Goal: Transaction & Acquisition: Book appointment/travel/reservation

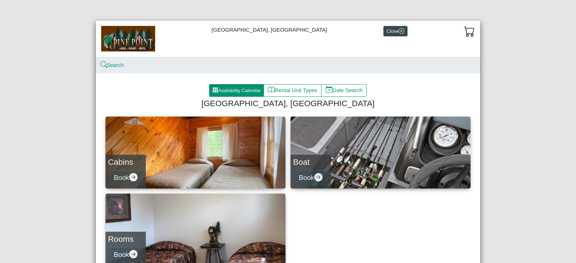
scroll to position [58, 0]
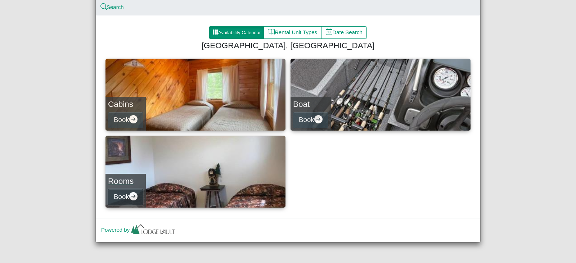
click at [133, 198] on icon "arrow right circle fill" at bounding box center [133, 196] width 8 height 8
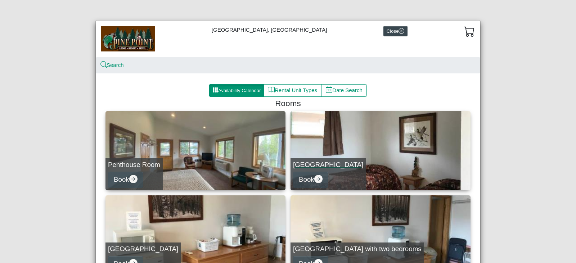
scroll to position [67, 0]
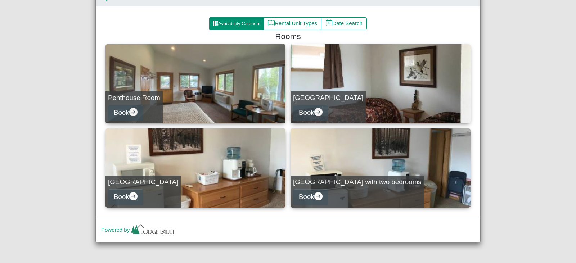
click at [235, 180] on link "[GEOGRAPHIC_DATA] Book" at bounding box center [196, 168] width 180 height 79
select select "*"
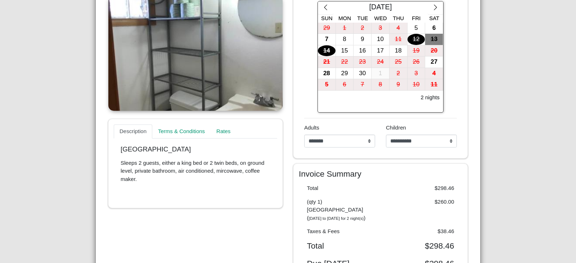
scroll to position [139, 0]
click at [217, 131] on link "Rates" at bounding box center [224, 131] width 26 height 14
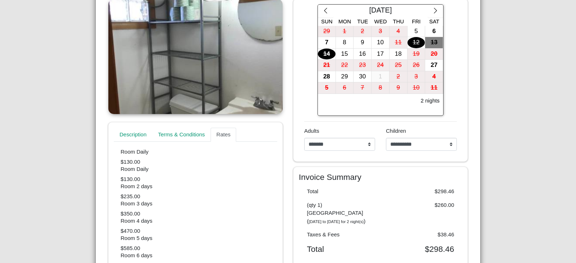
scroll to position [171, 0]
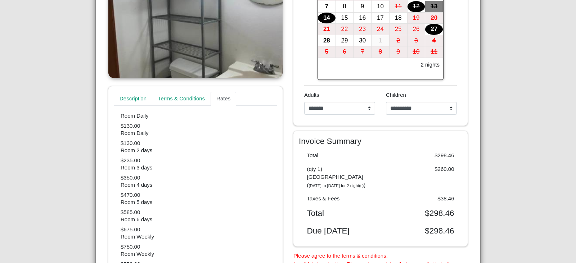
click at [428, 28] on div "27" at bounding box center [434, 29] width 18 height 11
click at [348, 41] on div "29" at bounding box center [345, 40] width 18 height 11
